Goal: Find contact information: Find contact information

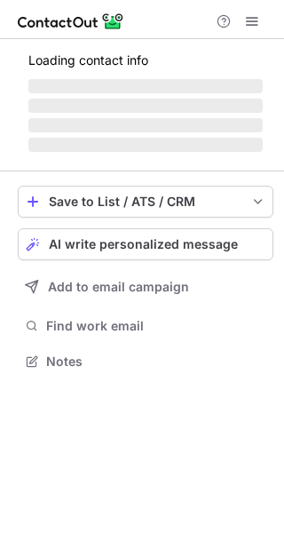
scroll to position [372, 284]
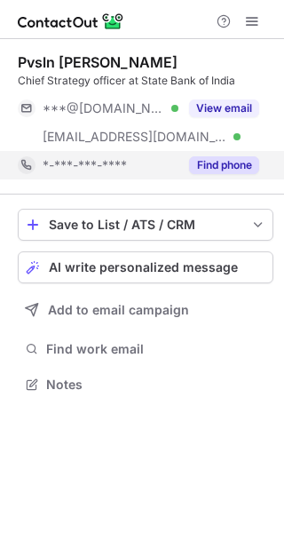
click at [241, 161] on button "Find phone" at bounding box center [224, 165] width 70 height 18
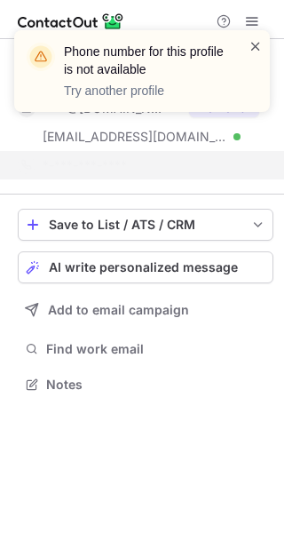
click at [256, 45] on span at bounding box center [256, 46] width 14 height 18
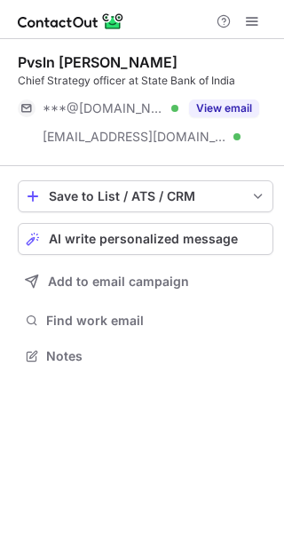
scroll to position [343, 284]
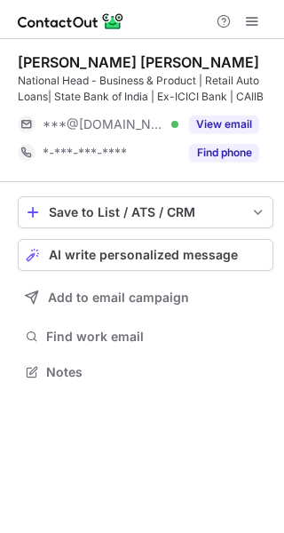
scroll to position [359, 284]
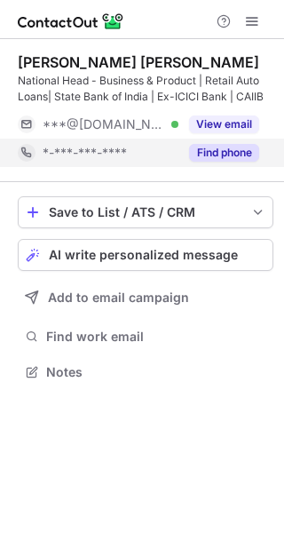
click at [244, 152] on button "Find phone" at bounding box center [224, 153] width 70 height 18
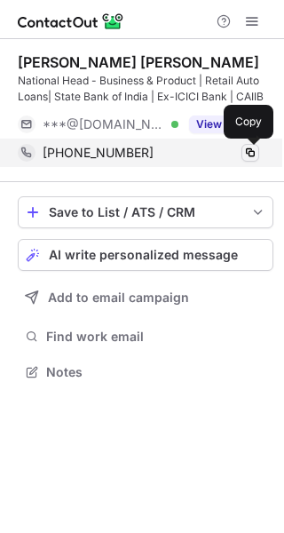
click at [248, 152] on span at bounding box center [251, 153] width 14 height 14
